Goal: Complete application form

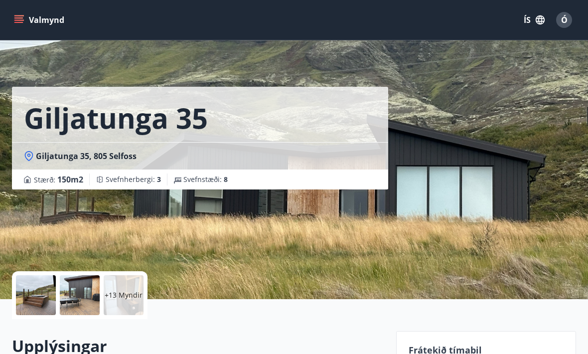
click at [28, 23] on button "Valmynd" at bounding box center [40, 20] width 56 height 18
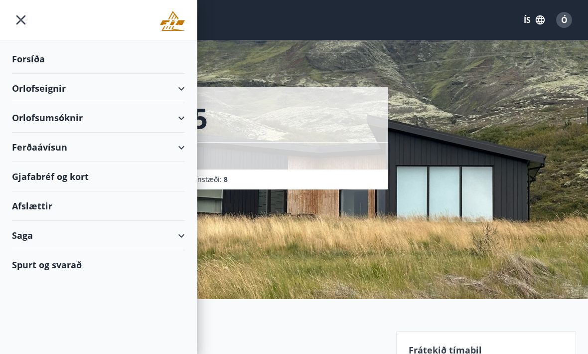
click at [37, 61] on div "Forsíða" at bounding box center [98, 58] width 173 height 29
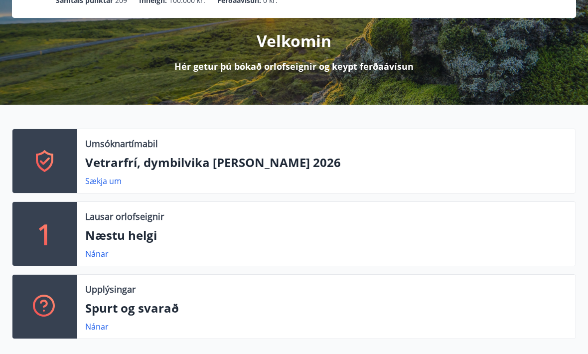
scroll to position [116, 0]
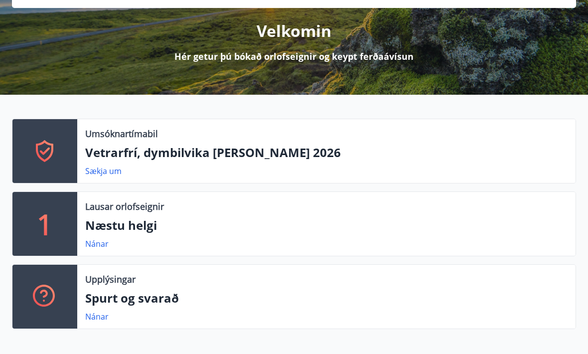
click at [152, 156] on p "Vetrarfrí, dymbilvika [PERSON_NAME] 2026" at bounding box center [326, 152] width 483 height 17
click at [108, 176] on link "Sækja um" at bounding box center [103, 171] width 36 height 11
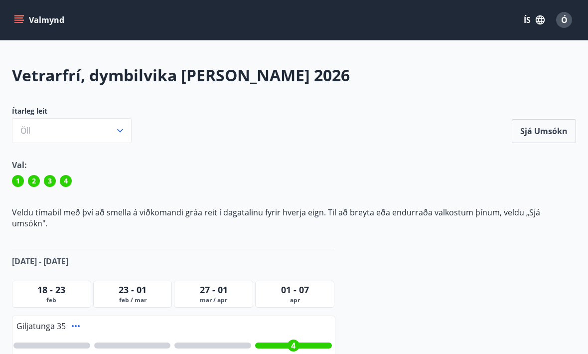
click at [27, 26] on button "Valmynd" at bounding box center [40, 20] width 56 height 18
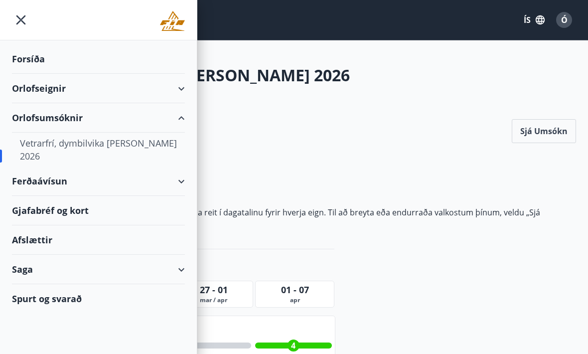
click at [28, 18] on icon "menu" at bounding box center [21, 20] width 18 height 18
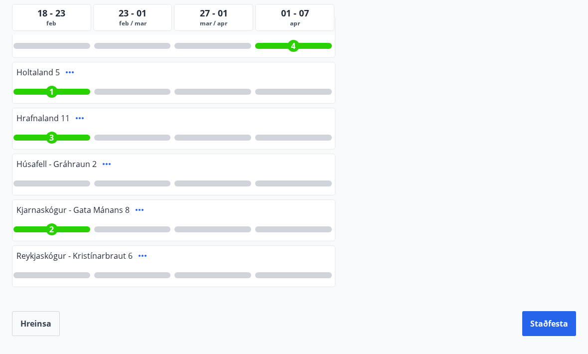
scroll to position [362, 0]
